Goal: Navigation & Orientation: Understand site structure

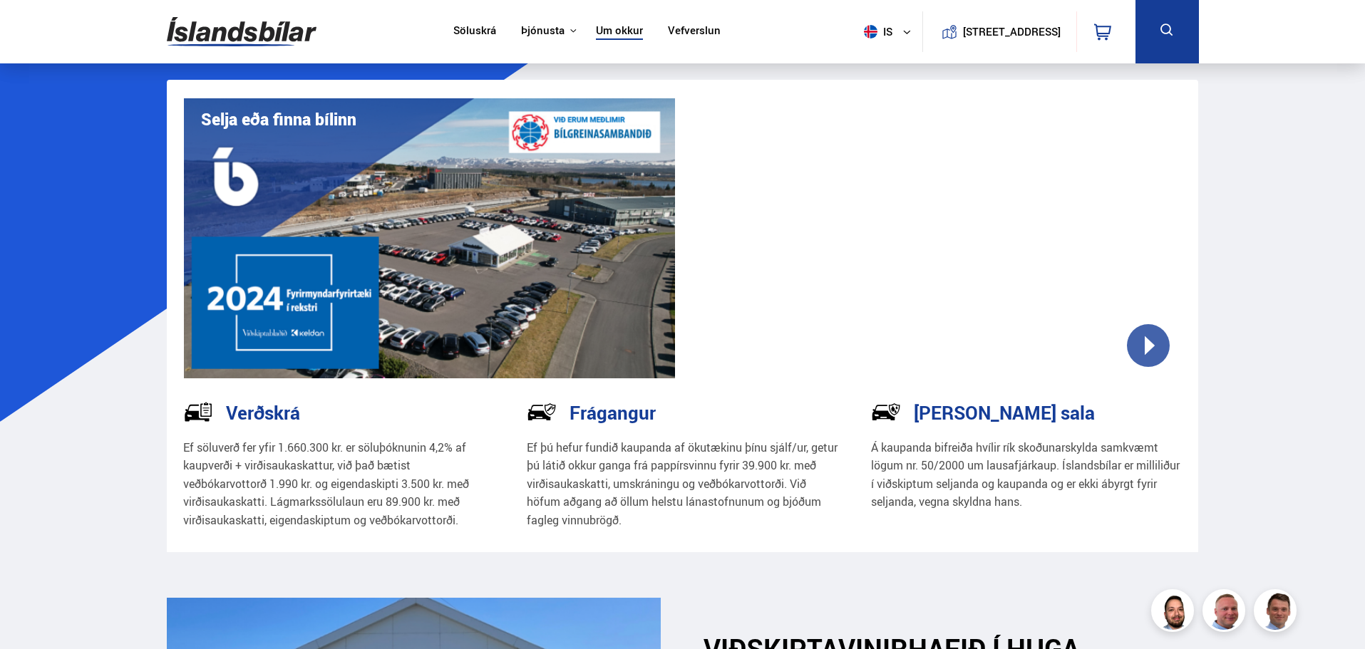
click at [243, 27] on img at bounding box center [242, 32] width 150 height 46
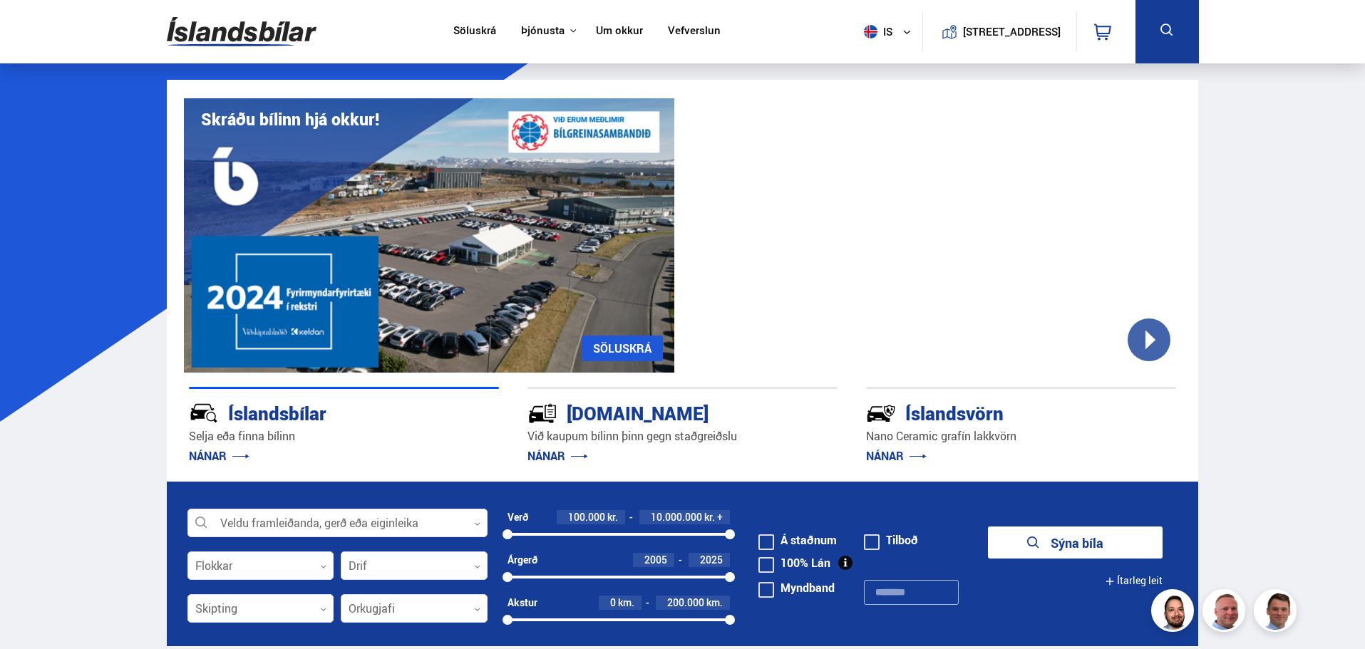
click at [601, 26] on link "Um okkur" at bounding box center [619, 31] width 47 height 15
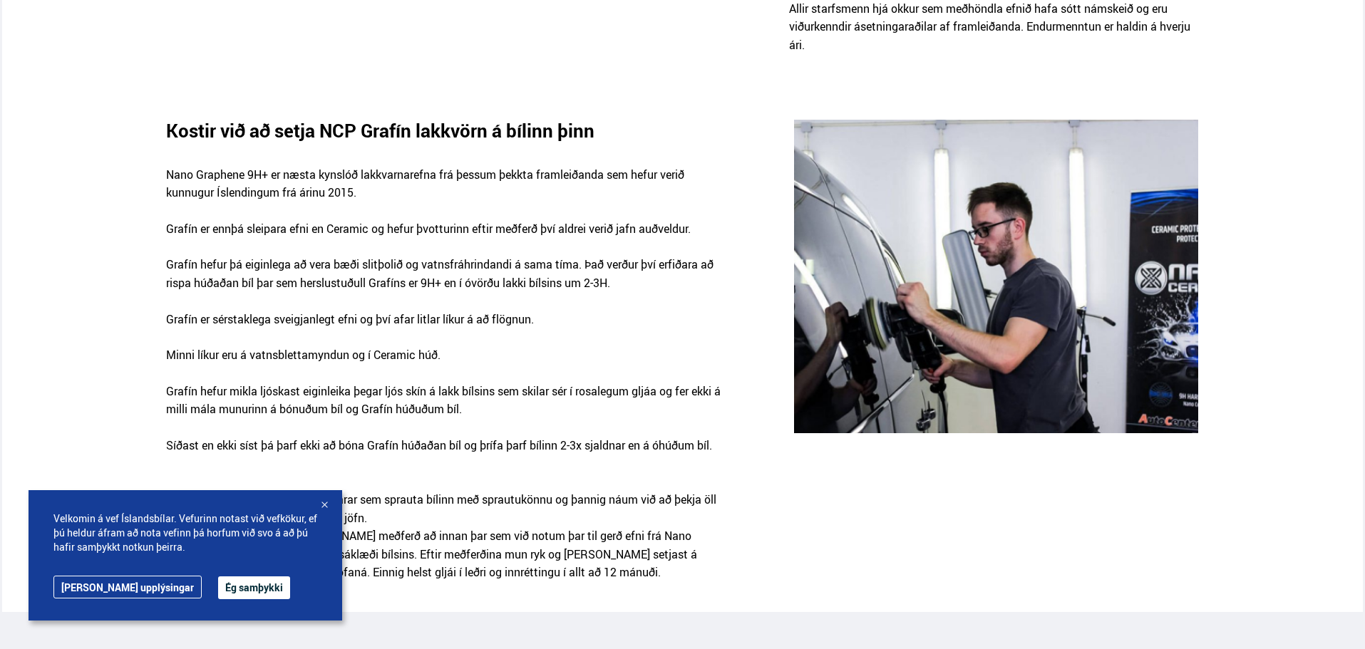
scroll to position [1354, 0]
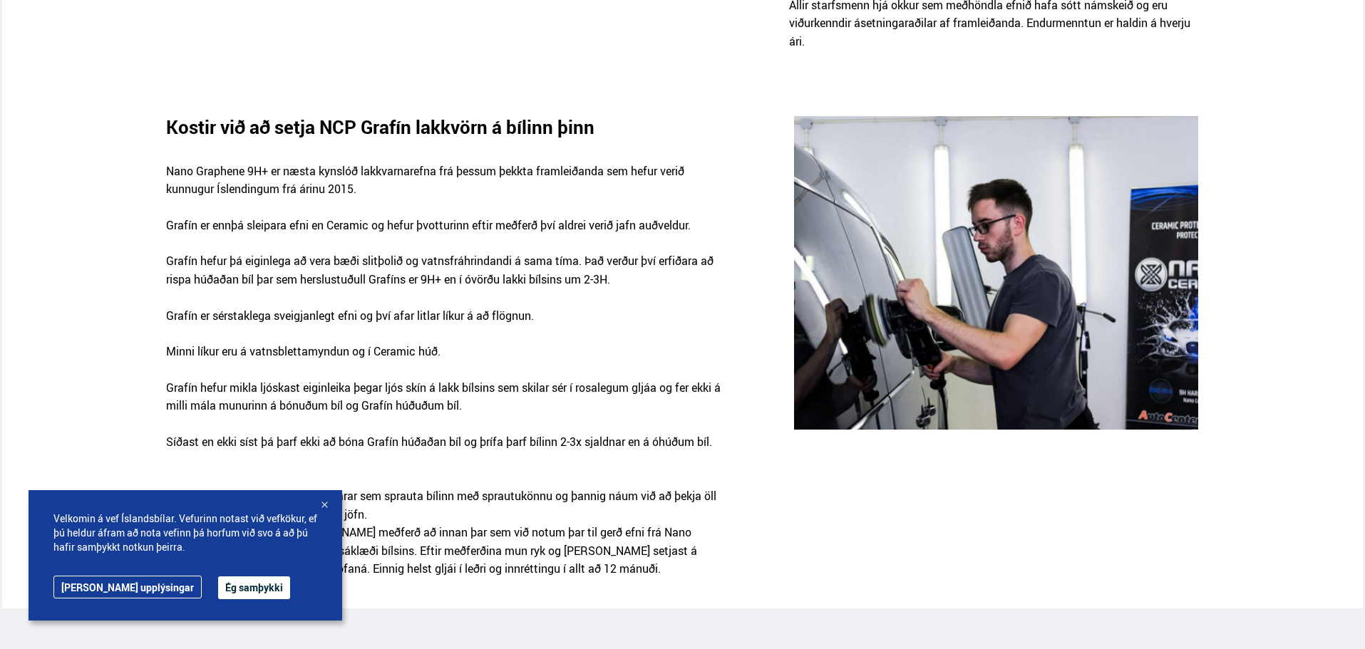
click at [325, 503] on div at bounding box center [324, 506] width 14 height 14
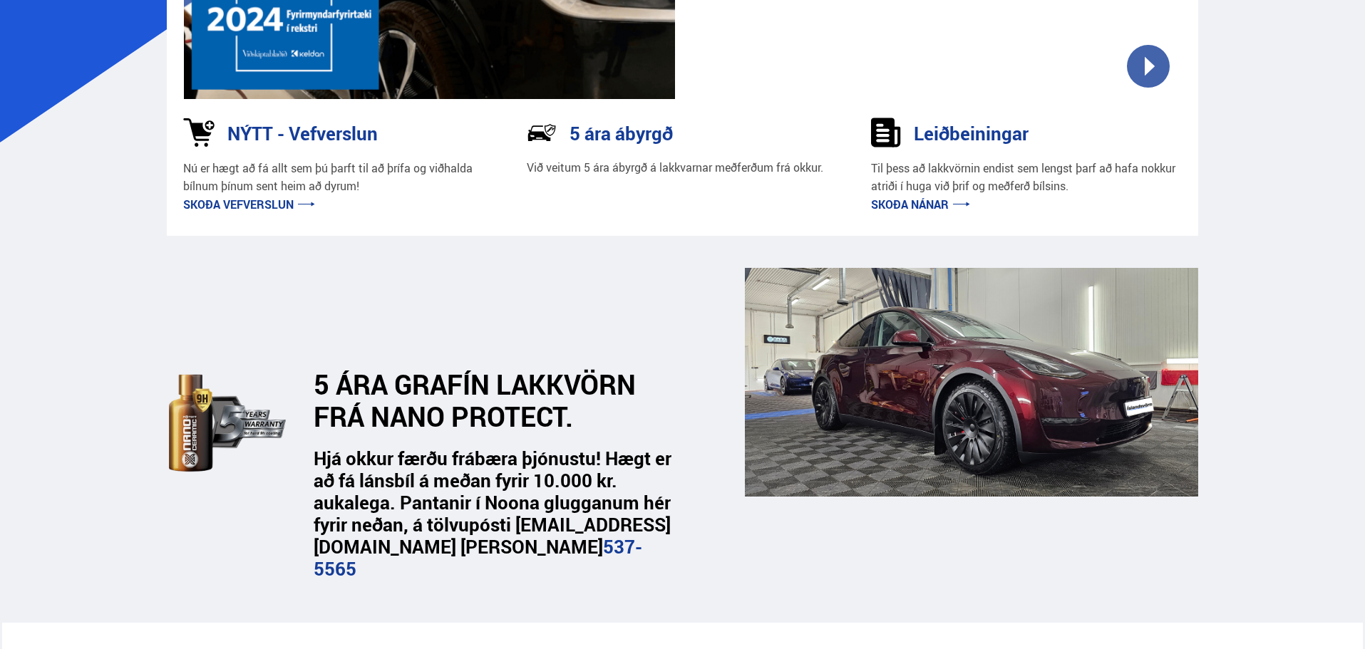
scroll to position [0, 0]
